Goal: Download file/media

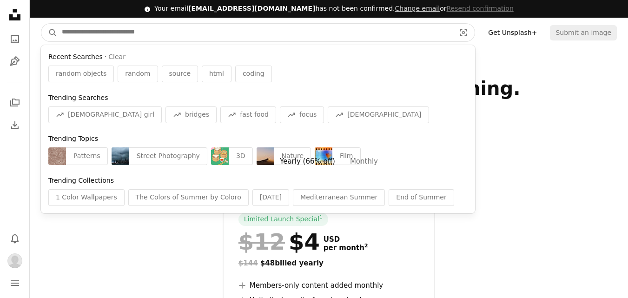
click at [244, 34] on input "Find visuals sitewide" at bounding box center [254, 33] width 395 height 18
type input "*"
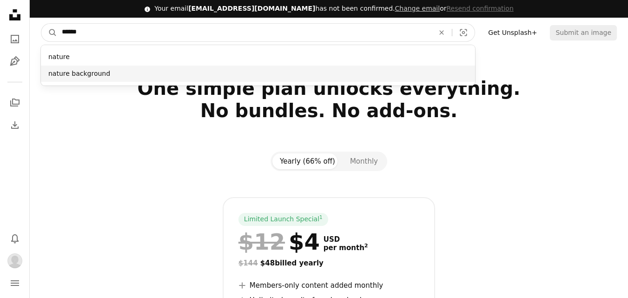
type input "******"
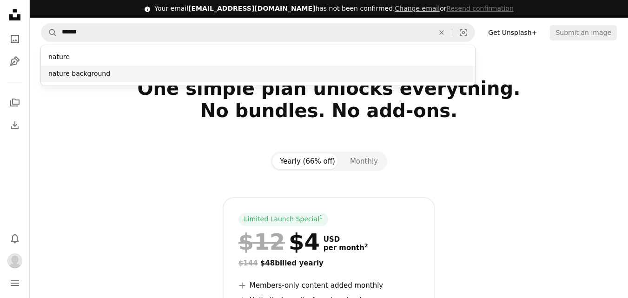
click at [249, 69] on div "nature background" at bounding box center [258, 74] width 434 height 17
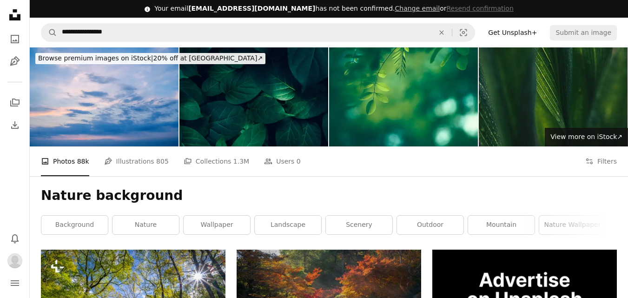
click at [95, 54] on span "Browse premium images on iStock |" at bounding box center [95, 57] width 115 height 7
click at [13, 132] on link "Download" at bounding box center [15, 125] width 19 height 19
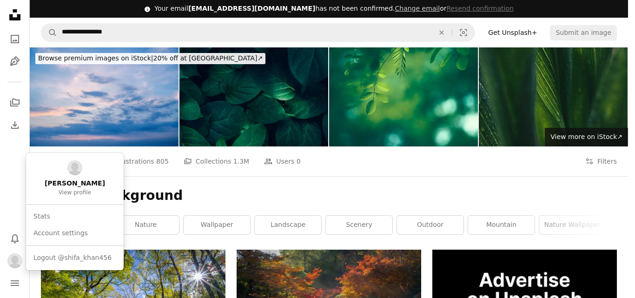
click at [14, 262] on img "Profile" at bounding box center [14, 260] width 15 height 15
click at [59, 198] on link "shifa khan View profile" at bounding box center [75, 179] width 90 height 44
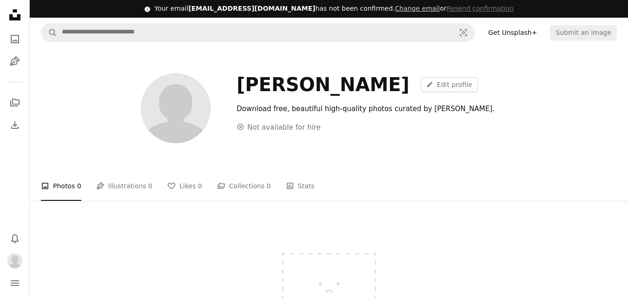
click at [12, 12] on icon "Unsplash logo Unsplash Home" at bounding box center [15, 15] width 19 height 19
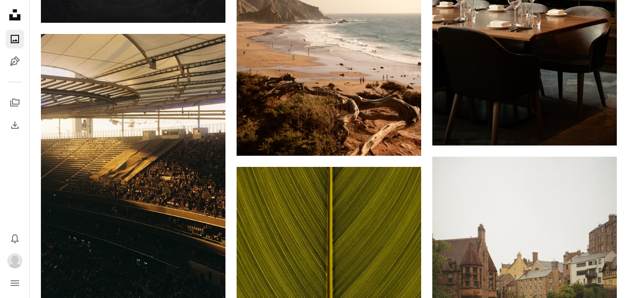
scroll to position [1994, 0]
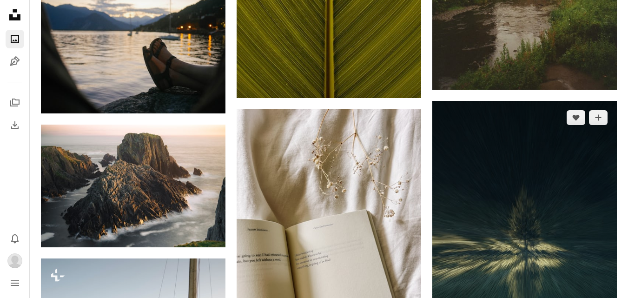
click at [515, 206] on img at bounding box center [524, 240] width 184 height 278
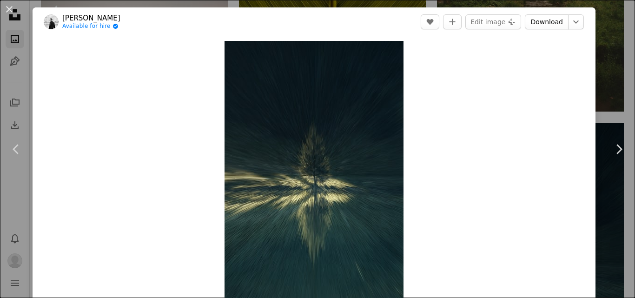
click at [552, 21] on link "Download" at bounding box center [547, 21] width 44 height 15
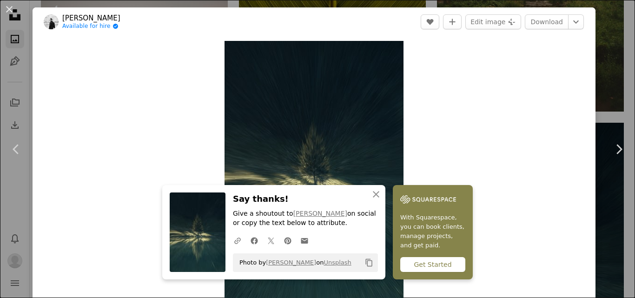
click at [411, 260] on div "Get Started" at bounding box center [432, 264] width 65 height 15
click at [375, 194] on icon "An X shape" at bounding box center [375, 194] width 11 height 11
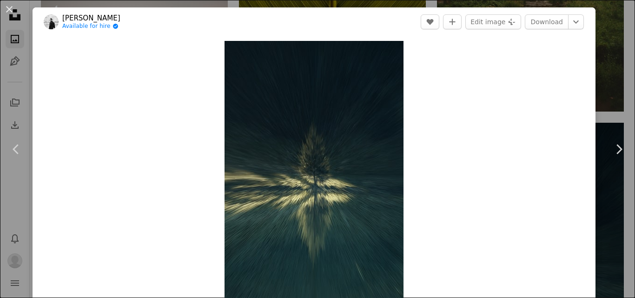
click at [586, 258] on div "Zoom in" at bounding box center [314, 175] width 563 height 279
drag, startPoint x: 586, startPoint y: 258, endPoint x: 540, endPoint y: 256, distance: 46.6
click at [540, 256] on div "Zoom in" at bounding box center [314, 175] width 563 height 279
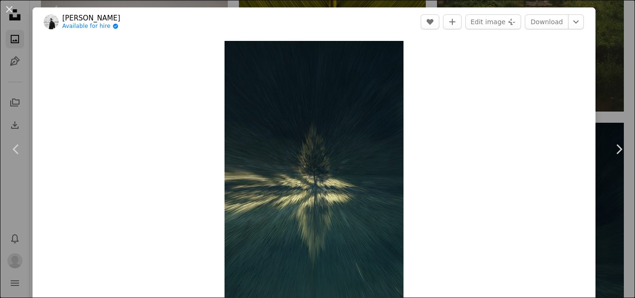
click at [539, 257] on div "Zoom in" at bounding box center [314, 175] width 563 height 279
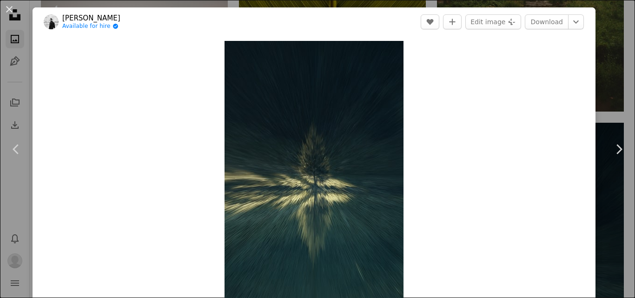
click at [539, 257] on div "Zoom in" at bounding box center [314, 175] width 563 height 279
copy button "Zoom in"
click at [5, 8] on button "An X shape" at bounding box center [9, 9] width 11 height 11
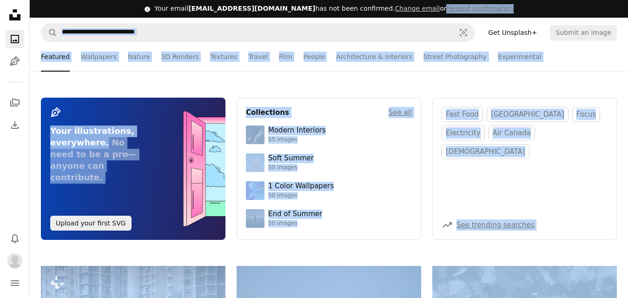
drag, startPoint x: 627, startPoint y: 4, endPoint x: 438, endPoint y: -29, distance: 192.0
